Goal: Transaction & Acquisition: Purchase product/service

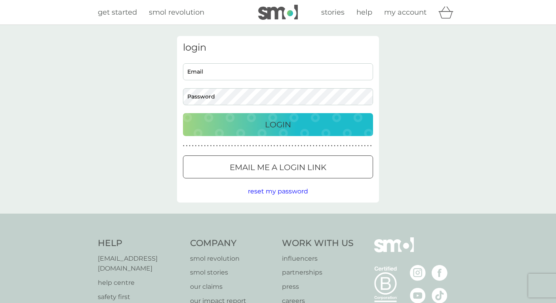
click at [279, 121] on p "Login" at bounding box center [278, 124] width 26 height 13
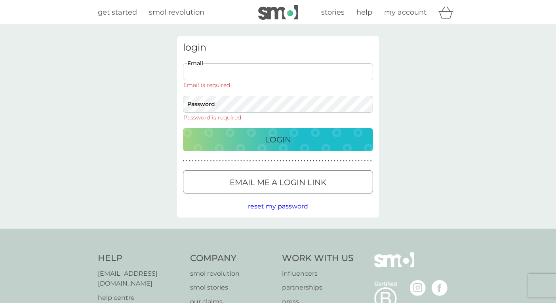
click at [258, 65] on input "Email" at bounding box center [278, 71] width 190 height 17
type input "[EMAIL_ADDRESS][DOMAIN_NAME]"
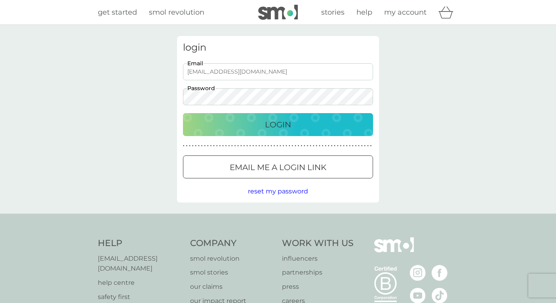
click at [282, 125] on p "Login" at bounding box center [278, 124] width 26 height 13
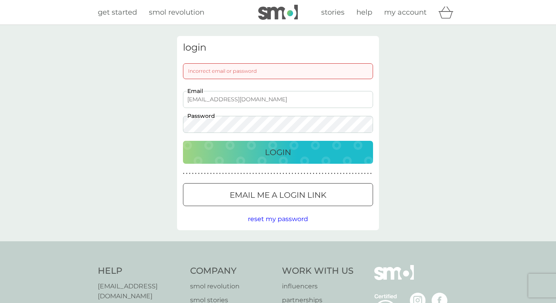
click at [177, 124] on div "login Incorrect email or password Nettie_NbyN@zoho.com Email Password Login ● ●…" at bounding box center [278, 133] width 202 height 194
click at [274, 152] on p "Login" at bounding box center [278, 152] width 26 height 13
click at [252, 101] on input "[EMAIL_ADDRESS][DOMAIN_NAME]" at bounding box center [278, 99] width 190 height 17
click at [411, 12] on span "my account" at bounding box center [405, 12] width 42 height 9
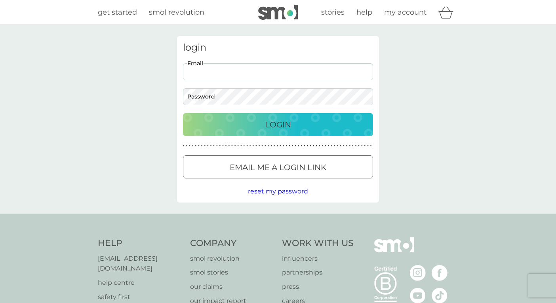
click at [311, 69] on input "Email" at bounding box center [278, 71] width 190 height 17
type input "[EMAIL_ADDRESS][DOMAIN_NAME]"
click at [277, 125] on p "Login" at bounding box center [278, 124] width 26 height 13
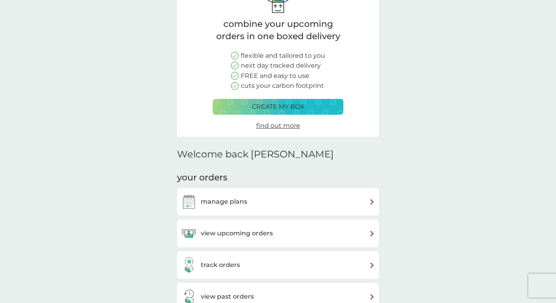
scroll to position [54, 0]
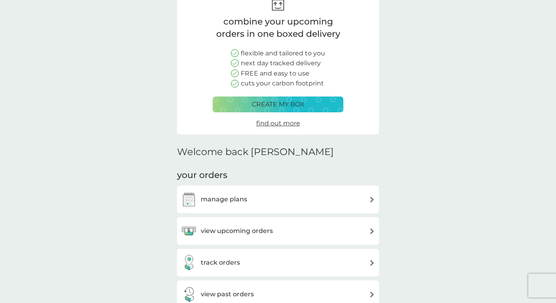
click at [241, 232] on h3 "view upcoming orders" at bounding box center [237, 231] width 72 height 10
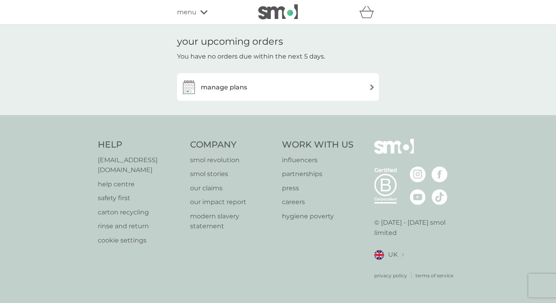
click at [368, 88] on div "manage plans" at bounding box center [278, 87] width 194 height 16
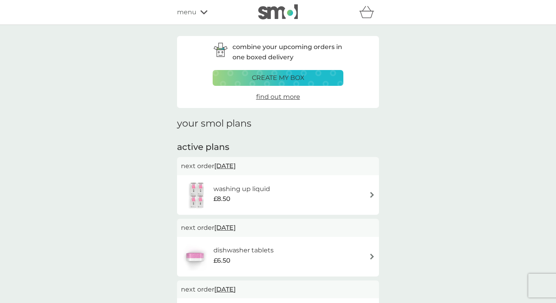
click at [289, 78] on p "create my box" at bounding box center [278, 78] width 53 height 10
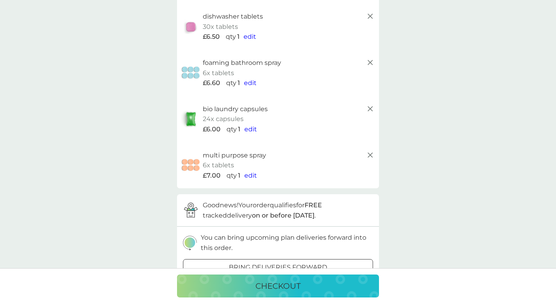
scroll to position [113, 0]
click at [249, 177] on span "edit" at bounding box center [250, 177] width 13 height 8
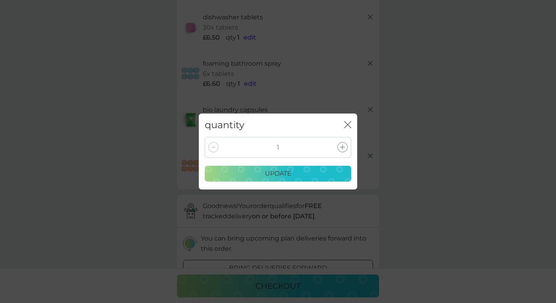
click at [211, 148] on div at bounding box center [213, 147] width 10 height 10
drag, startPoint x: 0, startPoint y: 0, endPoint x: 213, endPoint y: 146, distance: 258.5
click at [213, 146] on div at bounding box center [213, 147] width 10 height 10
drag, startPoint x: 213, startPoint y: 146, endPoint x: 262, endPoint y: 146, distance: 49.5
click at [262, 146] on div "1" at bounding box center [278, 147] width 146 height 21
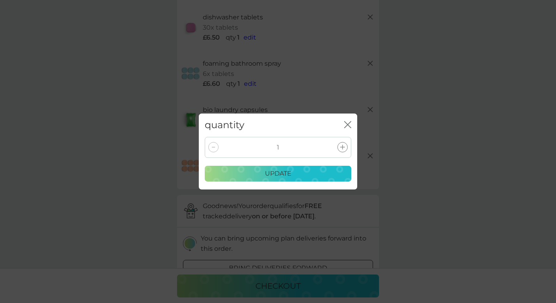
click at [346, 120] on div "close" at bounding box center [347, 125] width 7 height 11
click at [348, 124] on icon "close" at bounding box center [349, 125] width 3 height 6
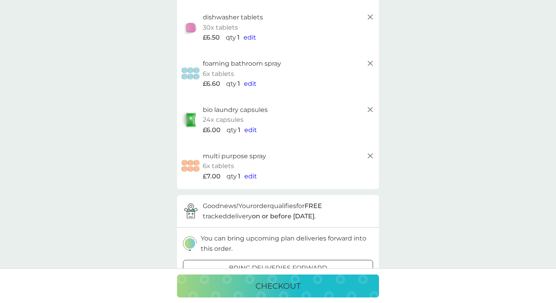
click at [370, 155] on icon at bounding box center [370, 156] width 10 height 10
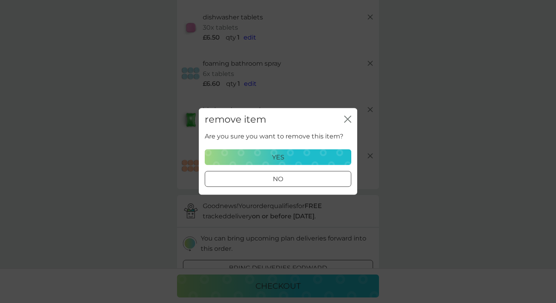
click at [298, 161] on div "yes" at bounding box center [278, 157] width 136 height 10
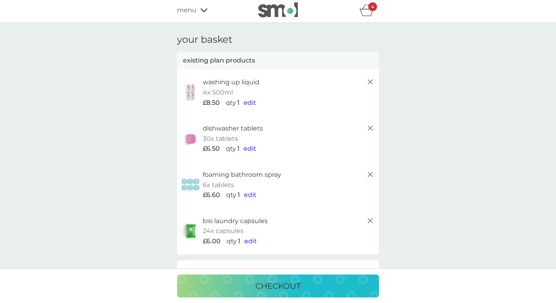
scroll to position [2, 0]
click at [369, 128] on line at bounding box center [370, 128] width 5 height 5
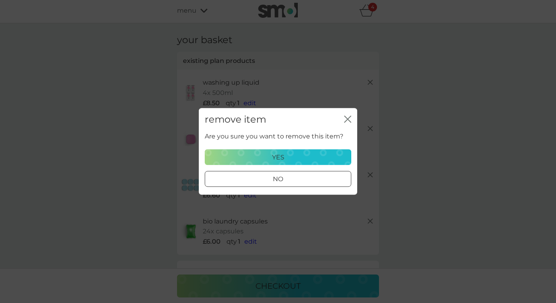
click at [296, 158] on div "yes" at bounding box center [278, 157] width 136 height 10
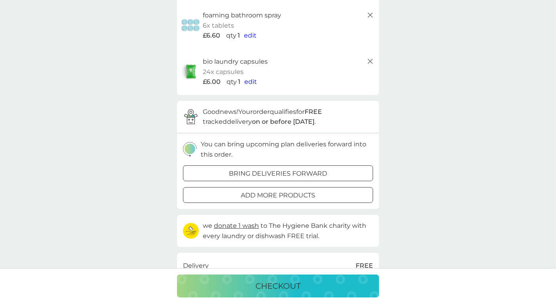
scroll to position [116, 0]
click at [290, 171] on div at bounding box center [278, 173] width 29 height 8
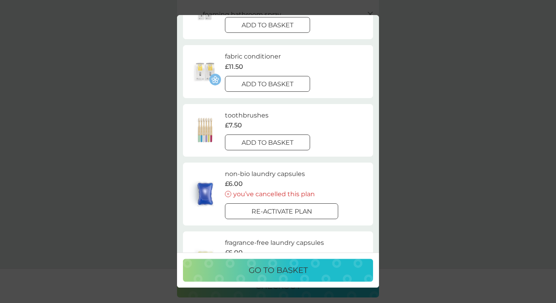
scroll to position [0, 0]
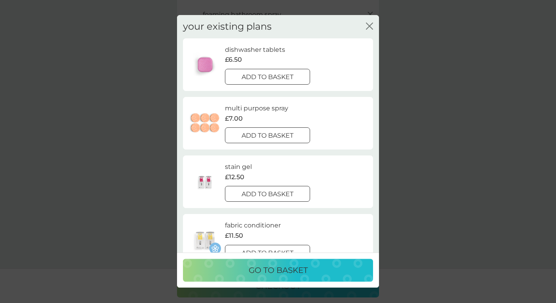
click at [370, 25] on icon "close" at bounding box center [370, 26] width 3 height 6
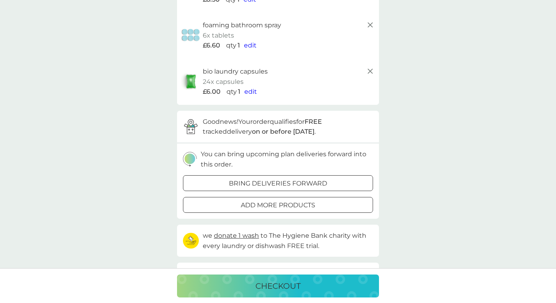
scroll to position [124, 0]
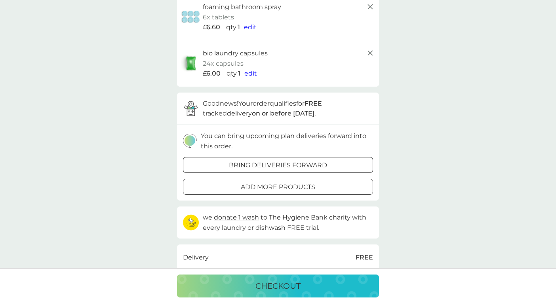
click at [282, 283] on p "checkout" at bounding box center [277, 286] width 45 height 13
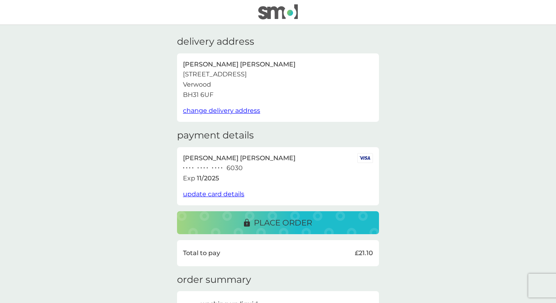
click at [230, 191] on span "update card details" at bounding box center [213, 194] width 61 height 8
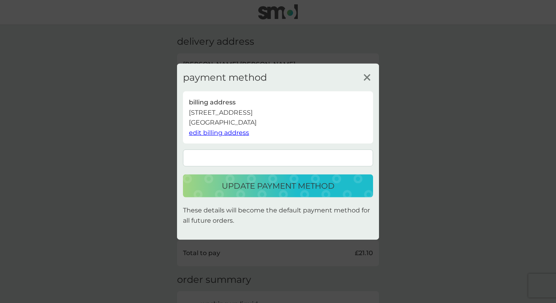
click at [267, 184] on p "update payment method" at bounding box center [278, 186] width 113 height 13
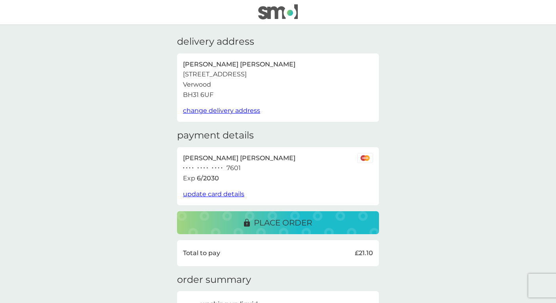
click at [282, 223] on p "place order" at bounding box center [283, 223] width 58 height 13
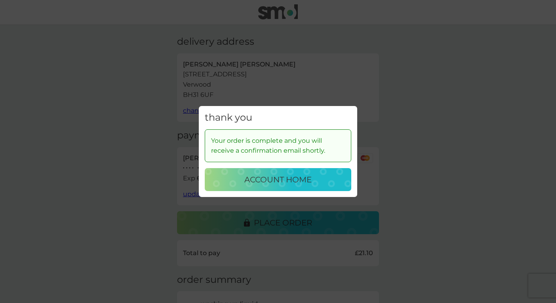
click at [269, 179] on p "account home" at bounding box center [277, 179] width 67 height 13
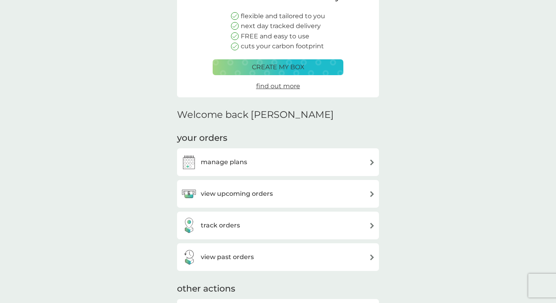
scroll to position [91, 0]
click at [260, 193] on h3 "view upcoming orders" at bounding box center [237, 193] width 72 height 10
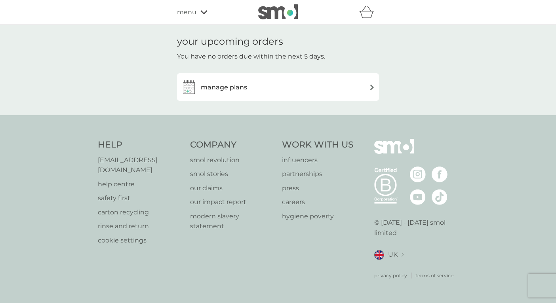
click at [370, 86] on img at bounding box center [372, 87] width 6 height 6
